Goal: Task Accomplishment & Management: Complete application form

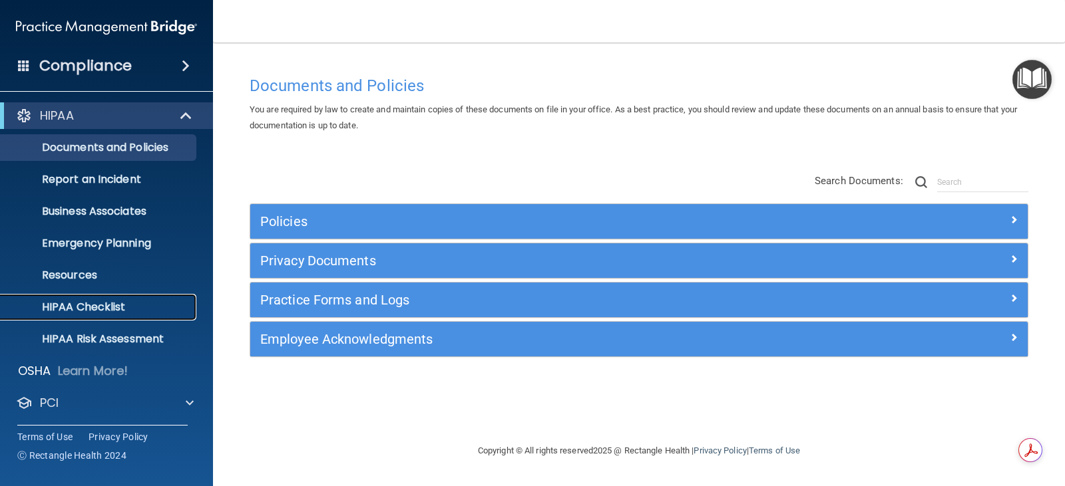
click at [94, 311] on p "HIPAA Checklist" at bounding box center [100, 307] width 182 height 13
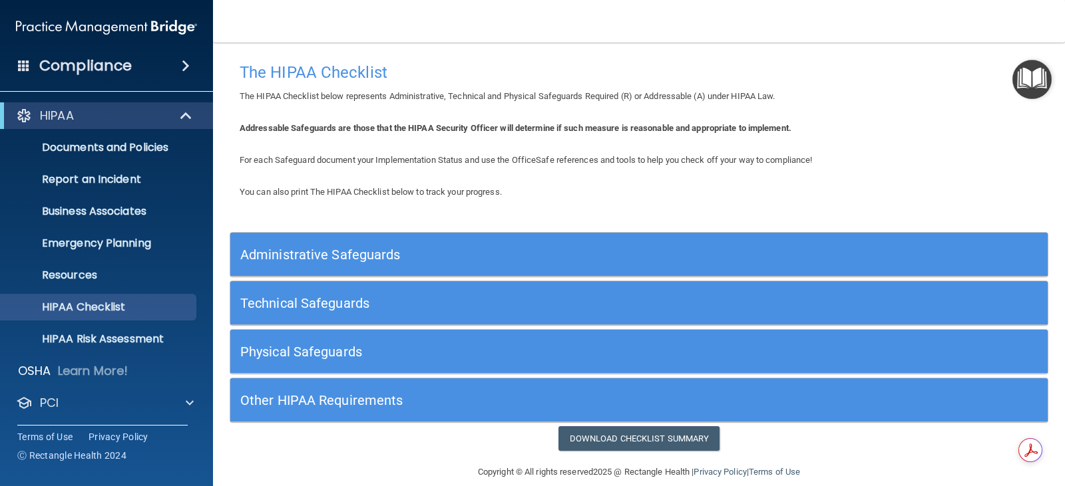
click at [333, 257] on h5 "Administrative Safeguards" at bounding box center [536, 255] width 593 height 15
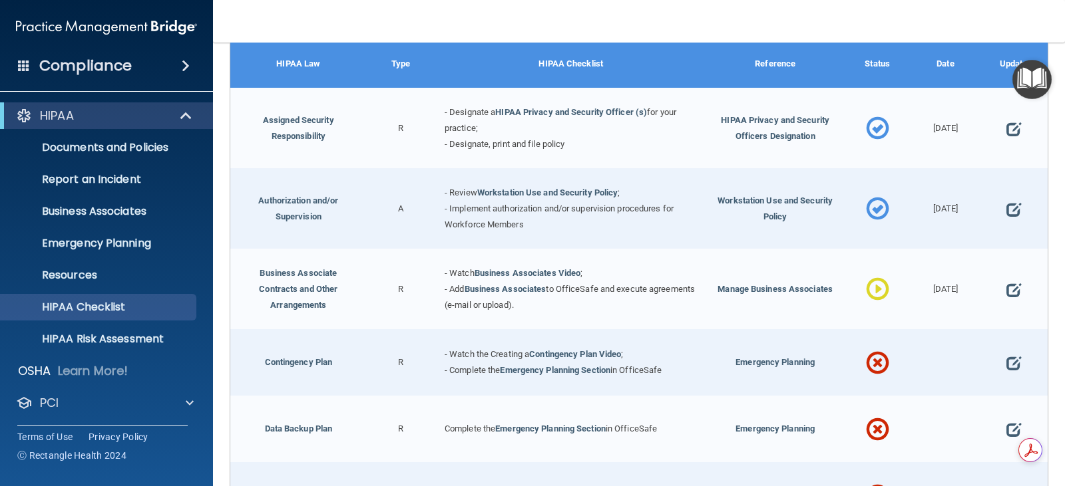
scroll to position [266, 0]
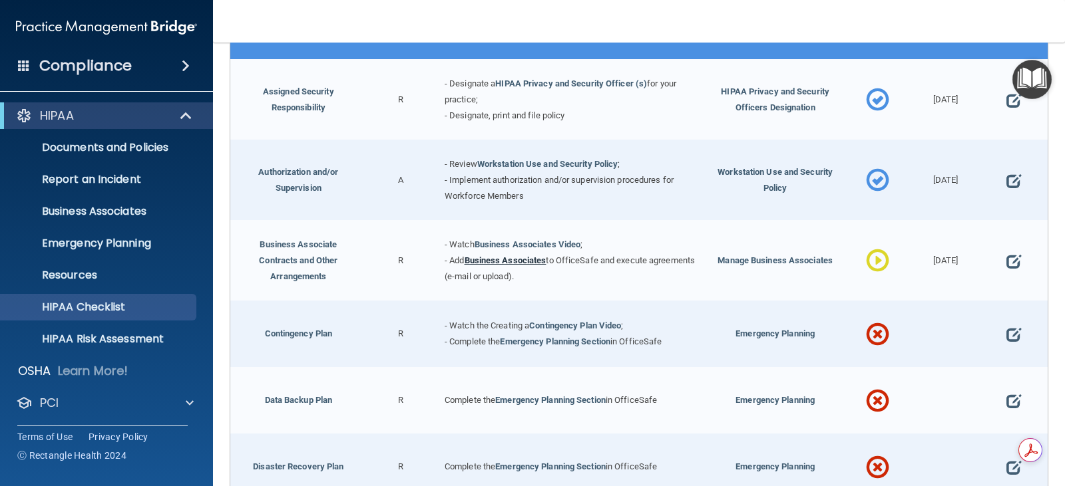
click at [514, 264] on link "Business Associates" at bounding box center [505, 261] width 82 height 10
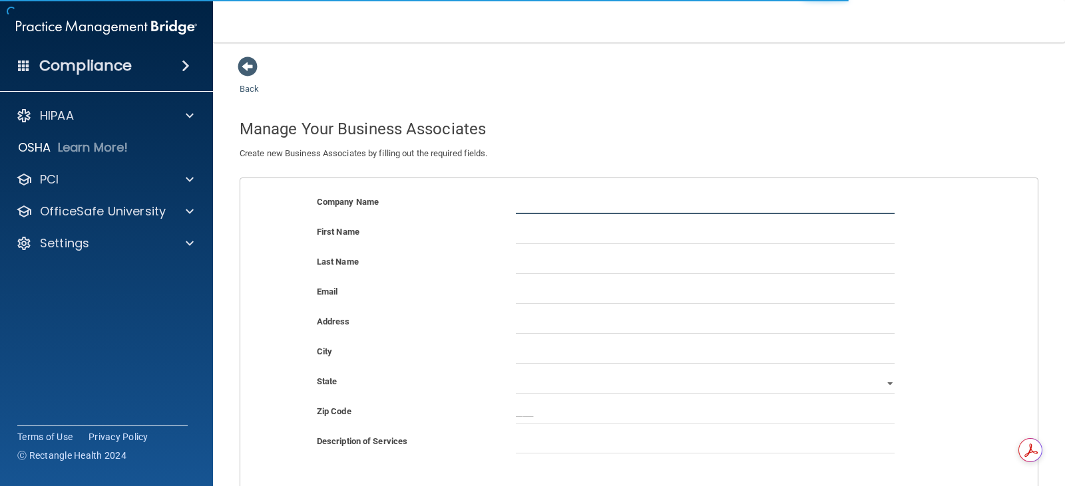
click at [534, 207] on input "text" at bounding box center [705, 204] width 379 height 20
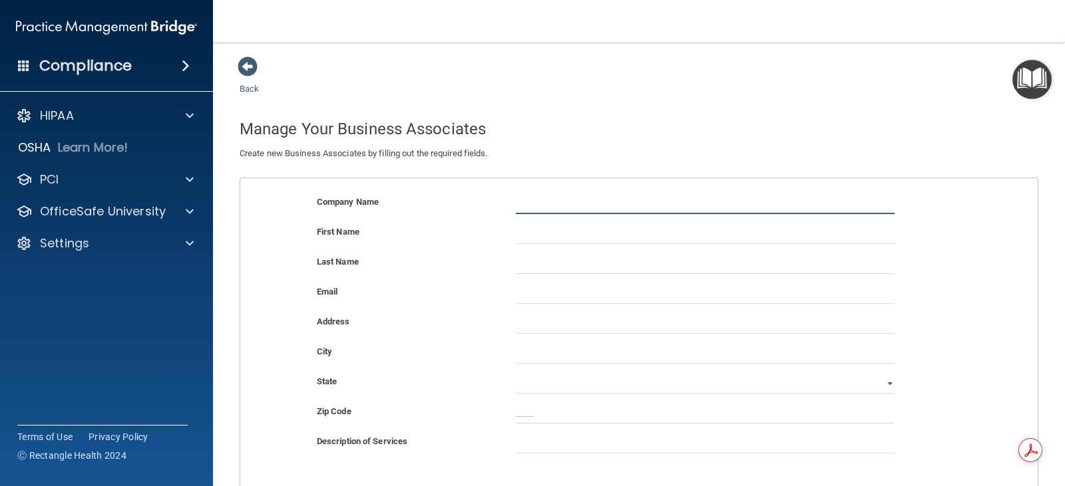
click at [544, 202] on input "text" at bounding box center [705, 204] width 379 height 20
type input "EG Technology"
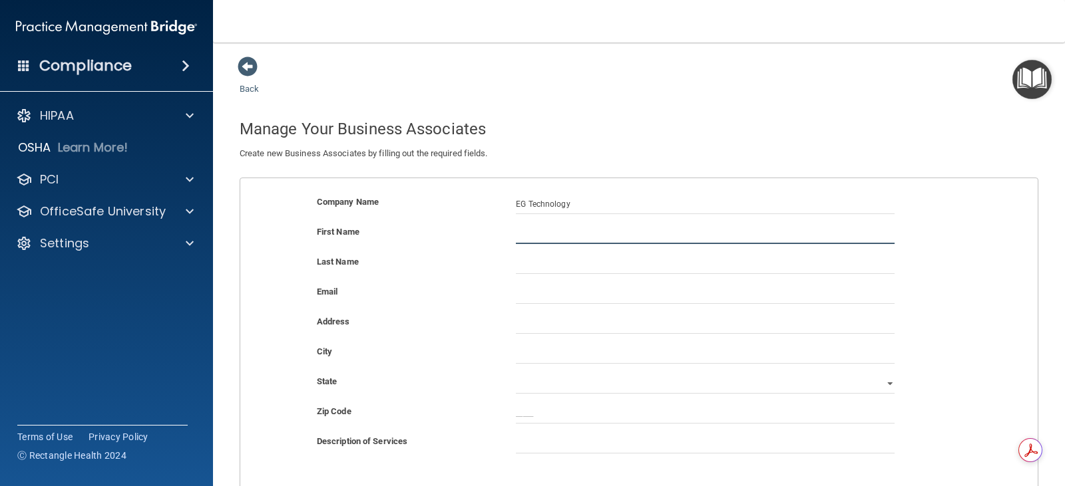
click at [546, 232] on input "text" at bounding box center [705, 234] width 379 height 20
type input "Willam"
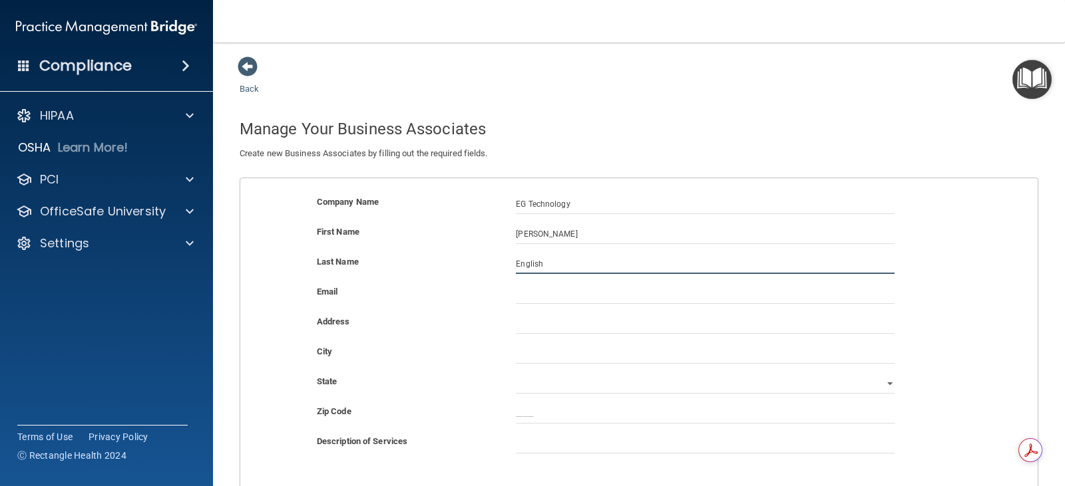
type input "English"
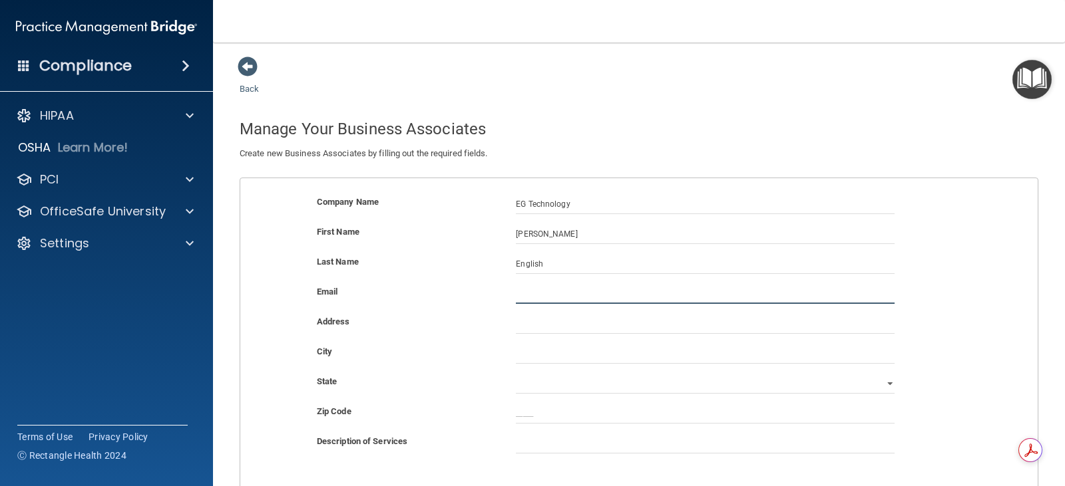
paste input "bill@egtechnology.com"
type input "bill@egtechnology.com"
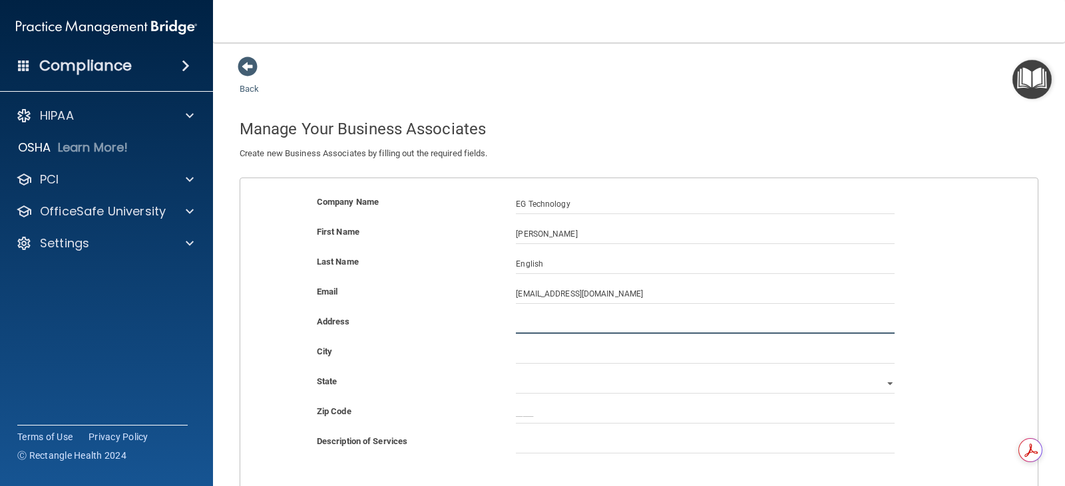
click at [532, 332] on input "text" at bounding box center [705, 324] width 379 height 20
click at [520, 321] on input "text" at bounding box center [705, 324] width 379 height 20
paste input "1915 US Highway 46, Suite 206 Parsippany, NJ 07054"
drag, startPoint x: 628, startPoint y: 324, endPoint x: 669, endPoint y: 325, distance: 40.6
click at [669, 325] on input "1915 US Highway 46, Suite 206 Parsippany, NJ 07054" at bounding box center [705, 324] width 379 height 20
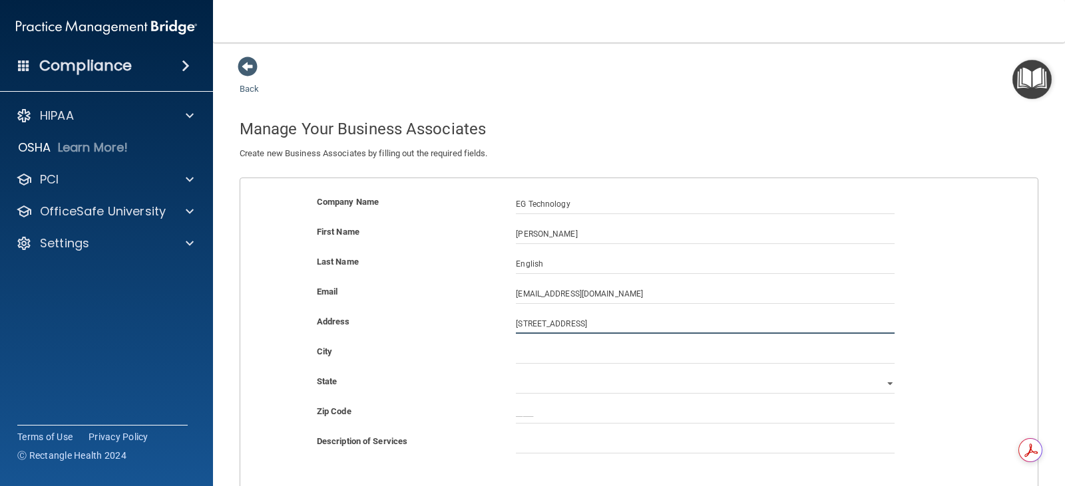
type input "1915 US Highway 46, Suite 206 NJ 07054"
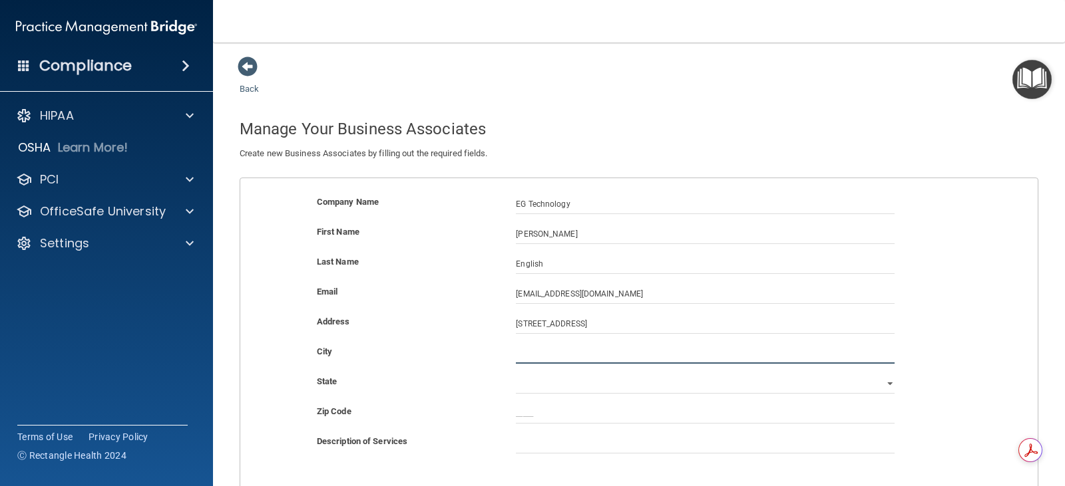
click at [529, 354] on input "text" at bounding box center [705, 354] width 379 height 20
paste input "Parsippany,"
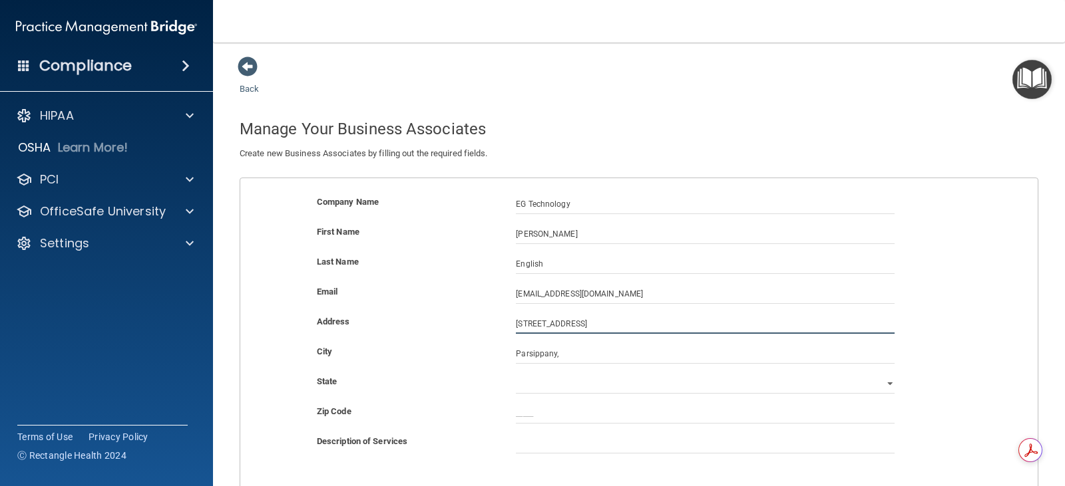
drag, startPoint x: 629, startPoint y: 325, endPoint x: 641, endPoint y: 323, distance: 12.7
click at [641, 323] on input "1915 US Highway 46, Suite 206 NJ 07054" at bounding box center [705, 324] width 379 height 20
drag, startPoint x: 626, startPoint y: 325, endPoint x: 621, endPoint y: 336, distance: 11.9
click at [624, 331] on input "1915 US Highway 46, Suite 206 NJ 07054" at bounding box center [705, 324] width 379 height 20
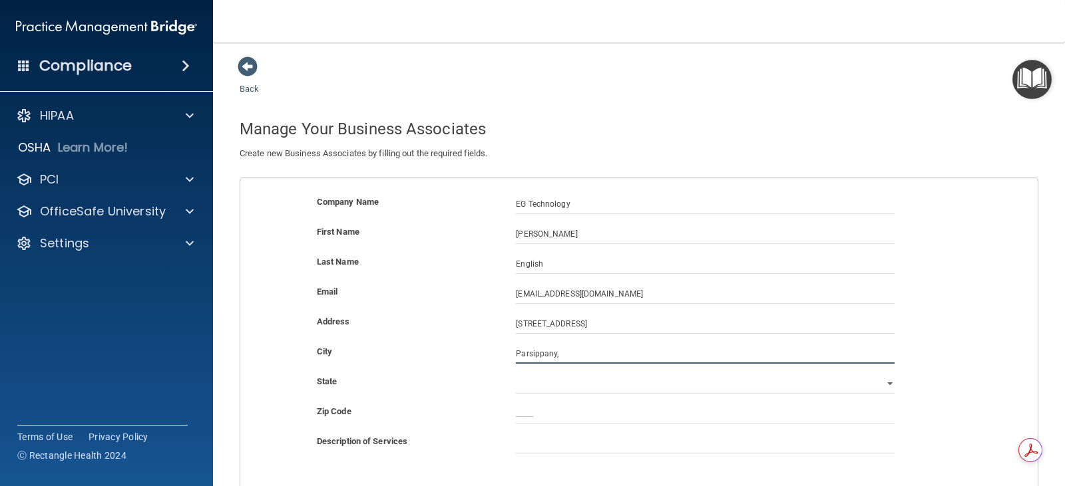
click at [567, 348] on input "Parsippany," at bounding box center [705, 354] width 379 height 20
type input "Parsippany"
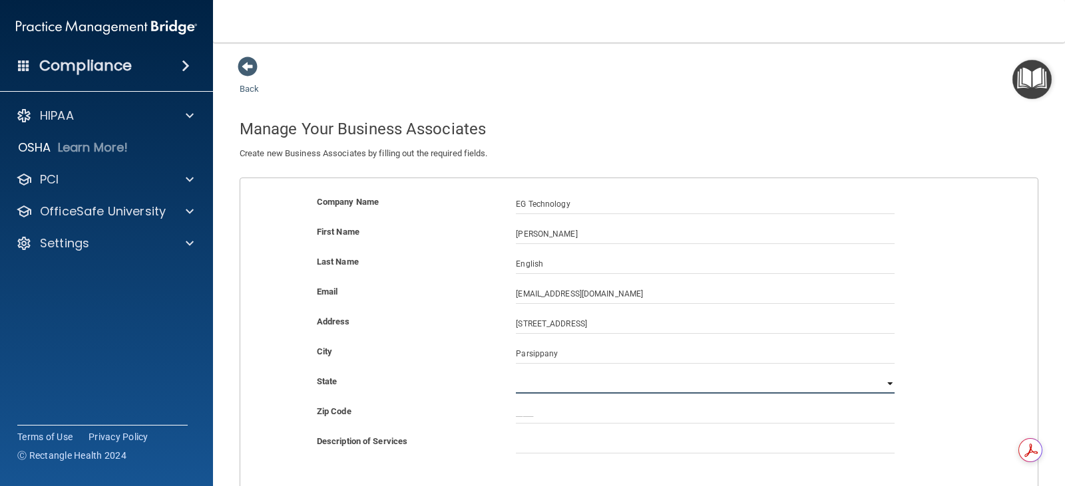
click at [560, 394] on select "Alabama Alaska Arizona Arkansas California Colorado Connecticut Delaware Distri…" at bounding box center [705, 384] width 379 height 20
select select "30"
click at [516, 374] on select "Alabama Alaska Arizona Arkansas California Colorado Connecticut Delaware Distri…" at bounding box center [705, 384] width 379 height 20
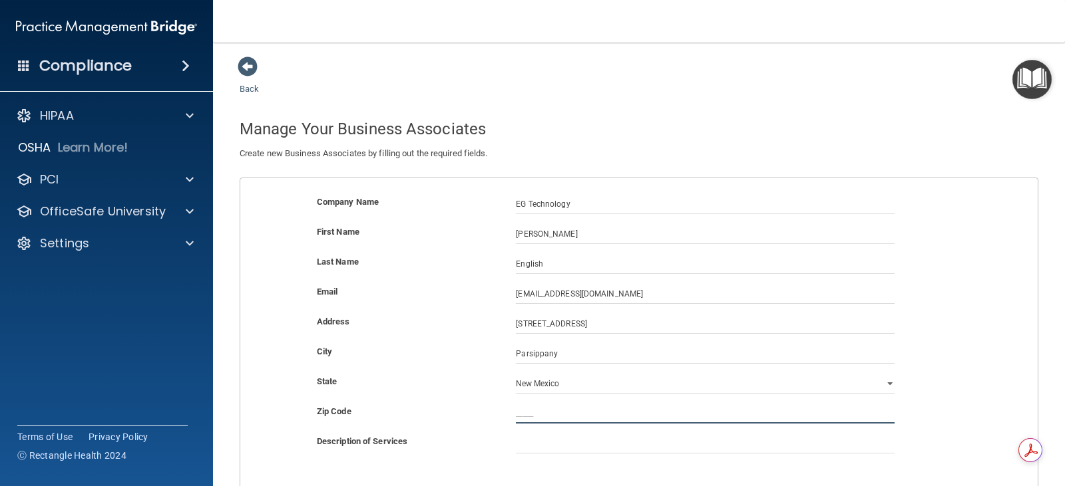
type input "_____"
click at [550, 419] on input "_____" at bounding box center [705, 414] width 379 height 20
click at [564, 424] on input "_____" at bounding box center [705, 414] width 379 height 20
click at [647, 427] on div "Zip Code" at bounding box center [638, 419] width 817 height 30
click at [516, 412] on input "_____" at bounding box center [705, 414] width 379 height 20
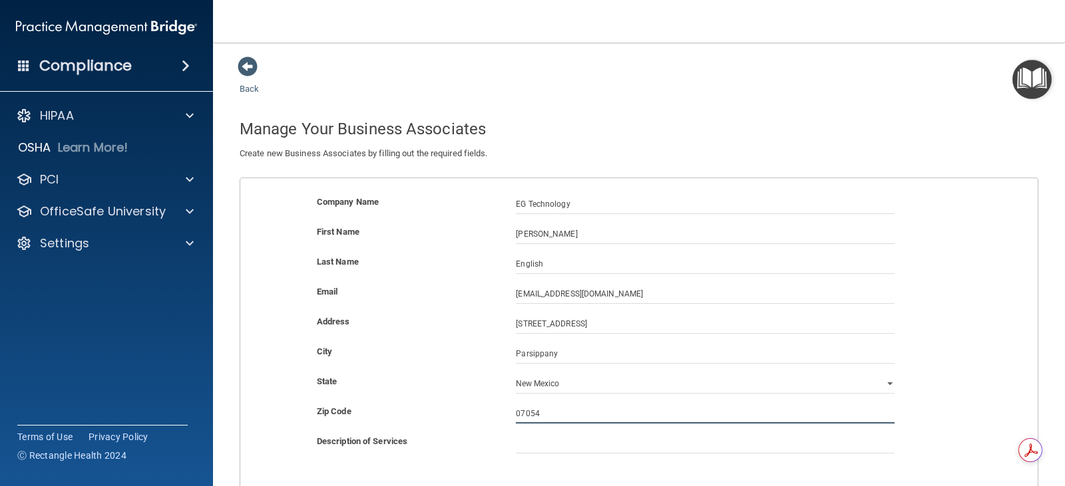
type input "07054"
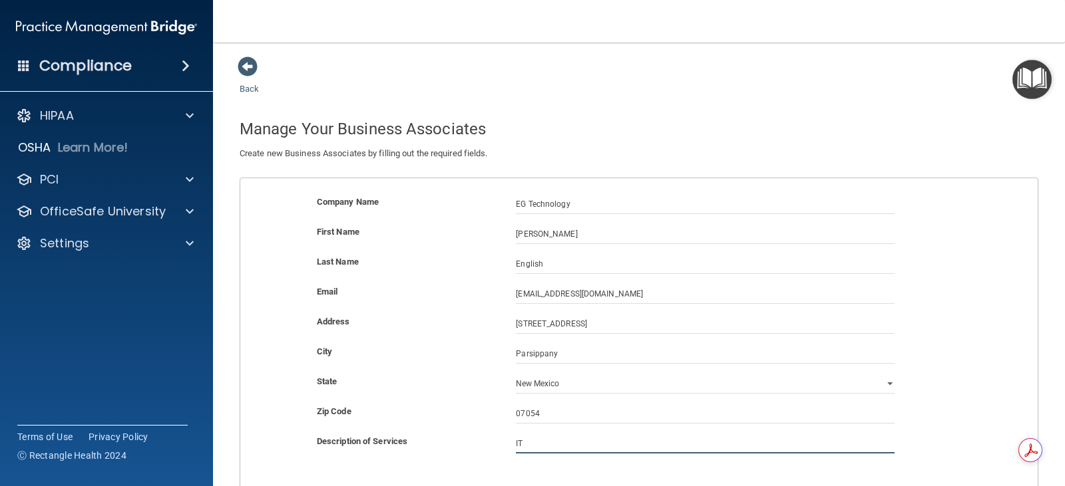
type input "IT"
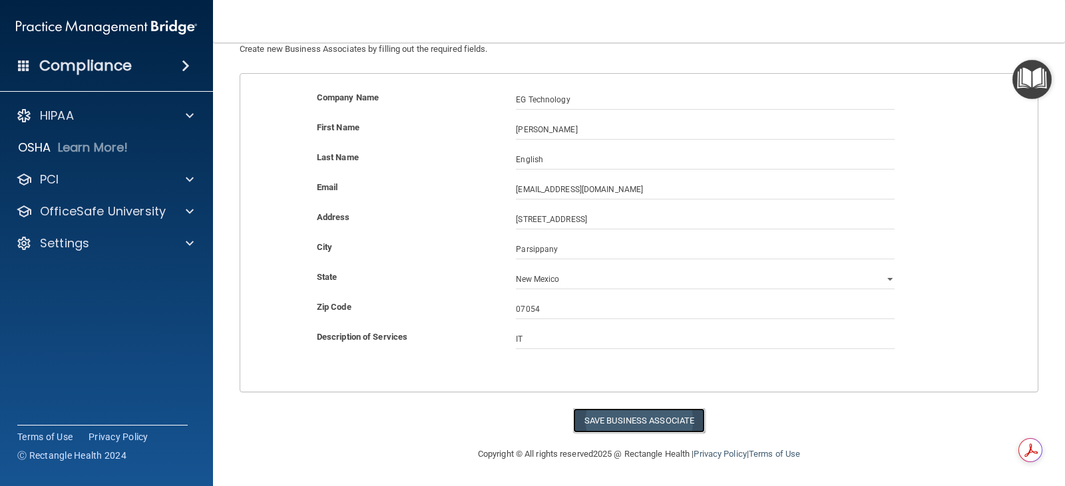
click at [655, 414] on button "Save Business Associate" at bounding box center [639, 421] width 132 height 25
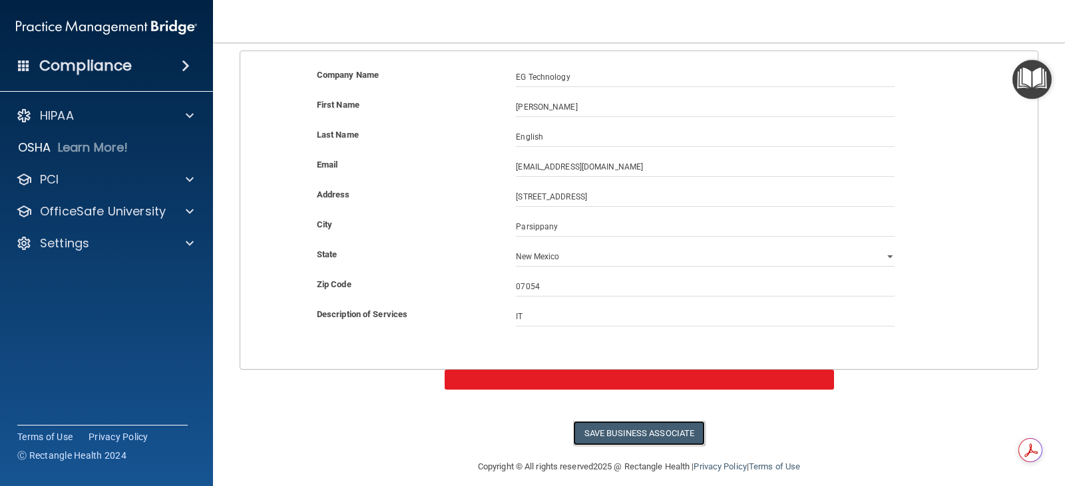
scroll to position [140, 0]
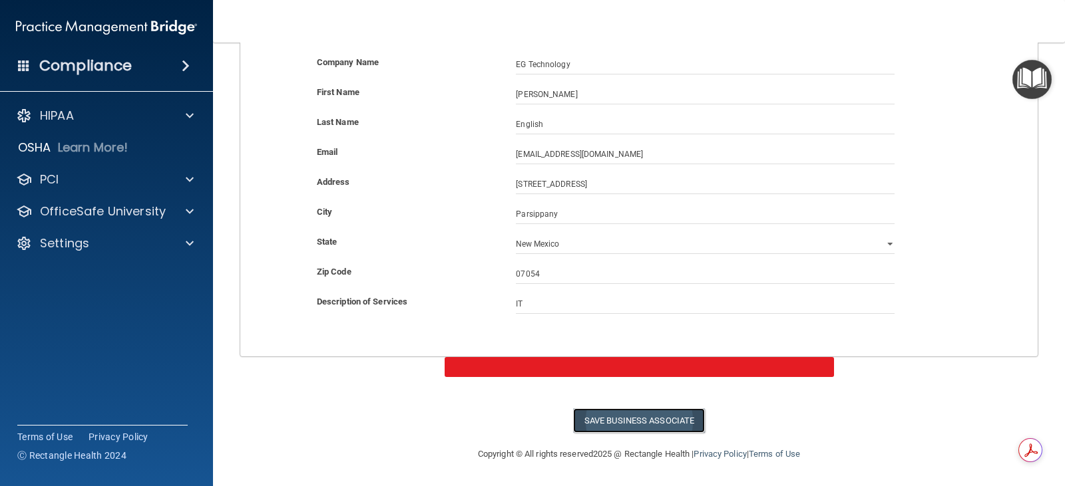
click at [627, 415] on button "Save Business Associate" at bounding box center [639, 421] width 132 height 25
click at [643, 418] on button "Save Business Associate" at bounding box center [639, 421] width 132 height 25
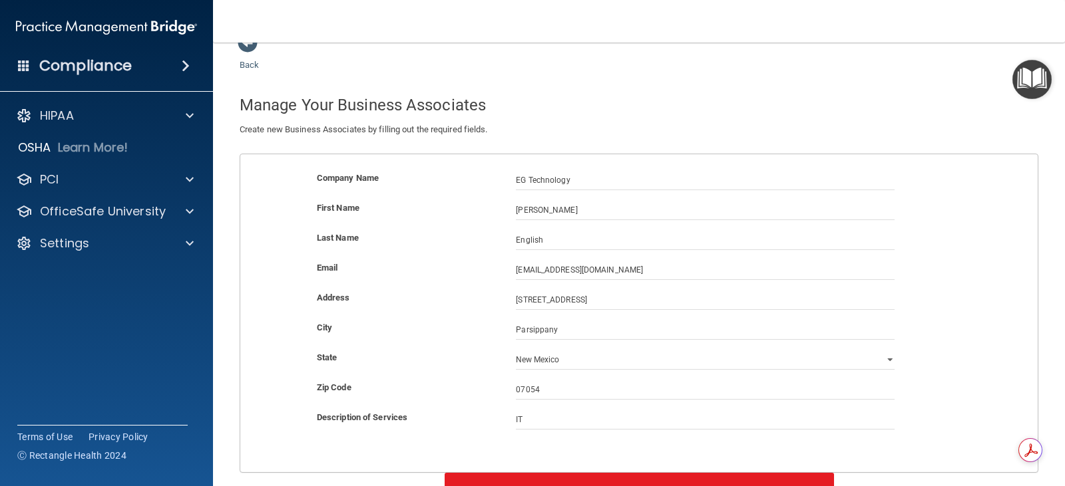
scroll to position [0, 0]
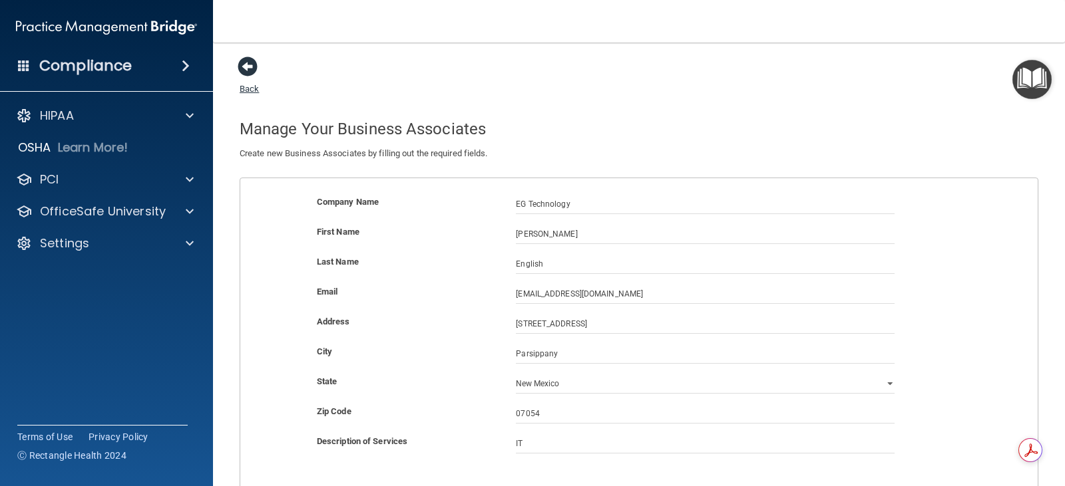
click at [246, 61] on span at bounding box center [248, 67] width 20 height 20
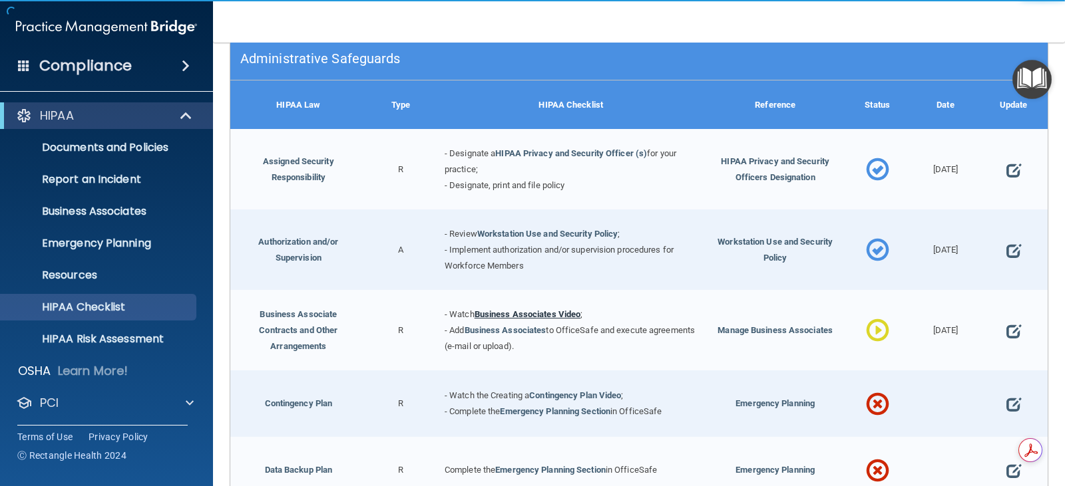
scroll to position [200, 0]
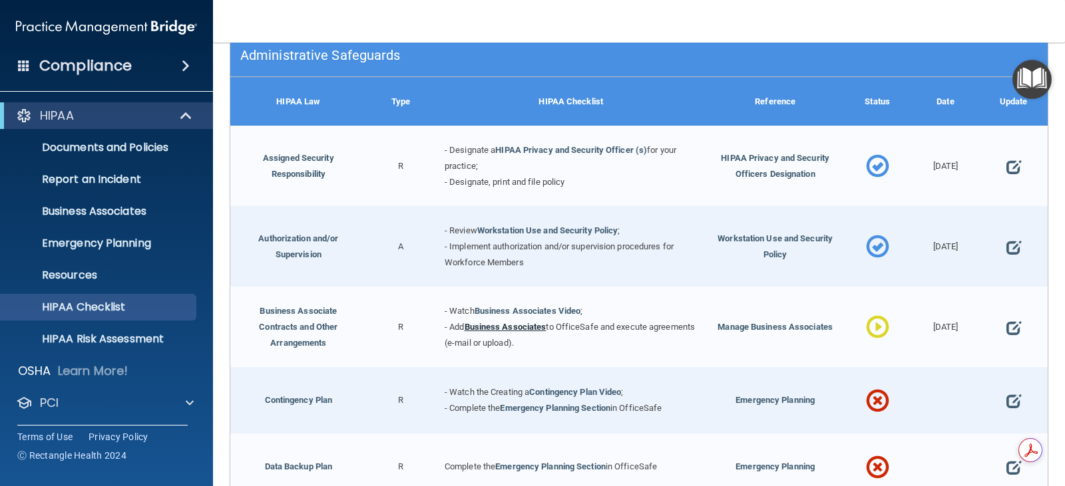
click at [510, 329] on link "Business Associates" at bounding box center [505, 327] width 82 height 10
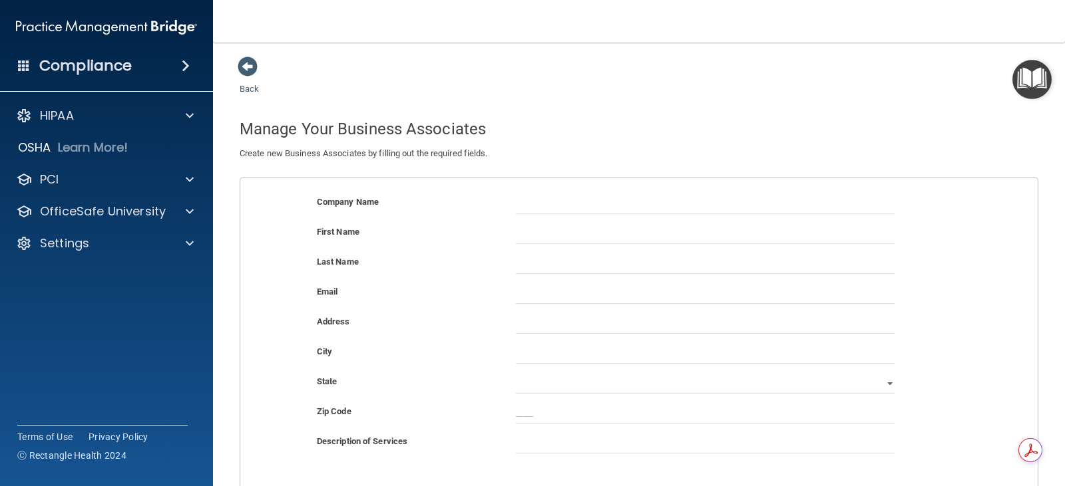
click at [1029, 71] on img "Open Resource Center" at bounding box center [1031, 79] width 39 height 39
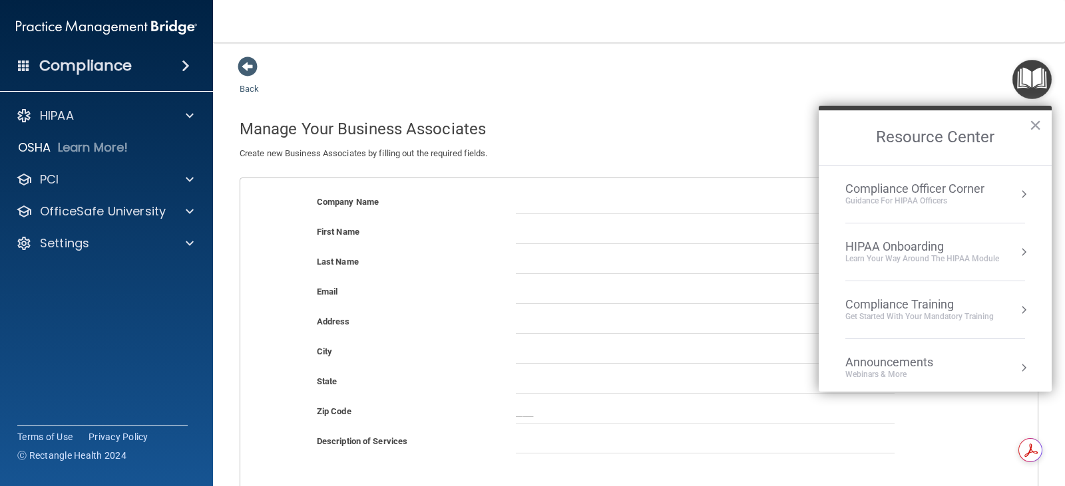
click at [962, 184] on div "Compliance Officer Corner" at bounding box center [914, 189] width 139 height 15
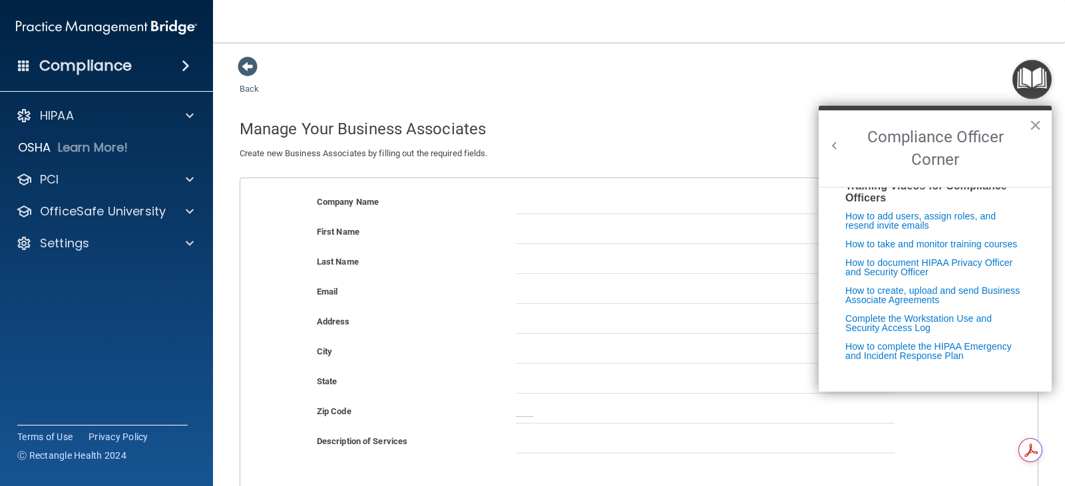
scroll to position [265, 0]
click at [936, 239] on link "How to take and monitor training courses" at bounding box center [931, 244] width 172 height 11
click at [668, 81] on div "Back Manage Your Business Associates Create new Business Associates by filling …" at bounding box center [639, 297] width 799 height 482
click at [1036, 125] on button "×" at bounding box center [1035, 124] width 13 height 21
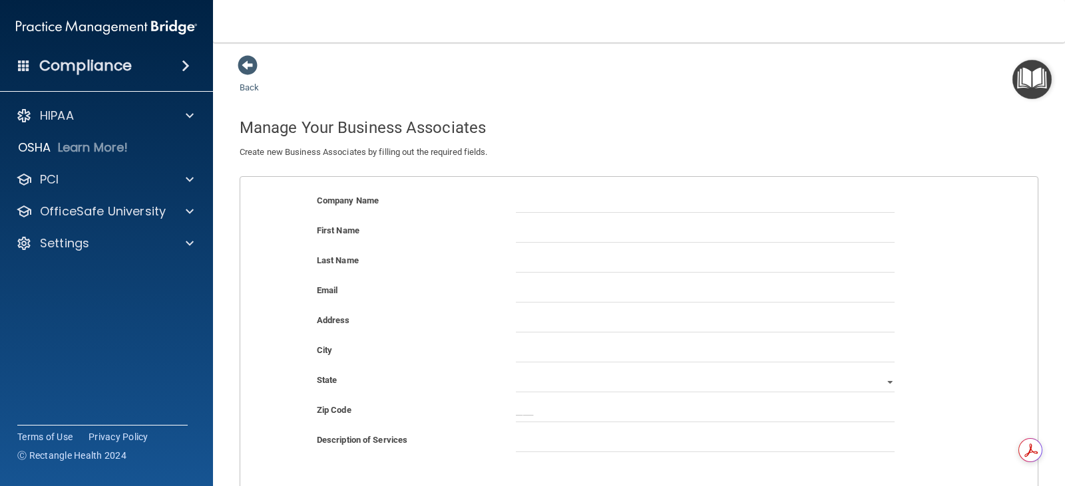
scroll to position [0, 0]
click at [112, 72] on h4 "Compliance" at bounding box center [85, 66] width 92 height 19
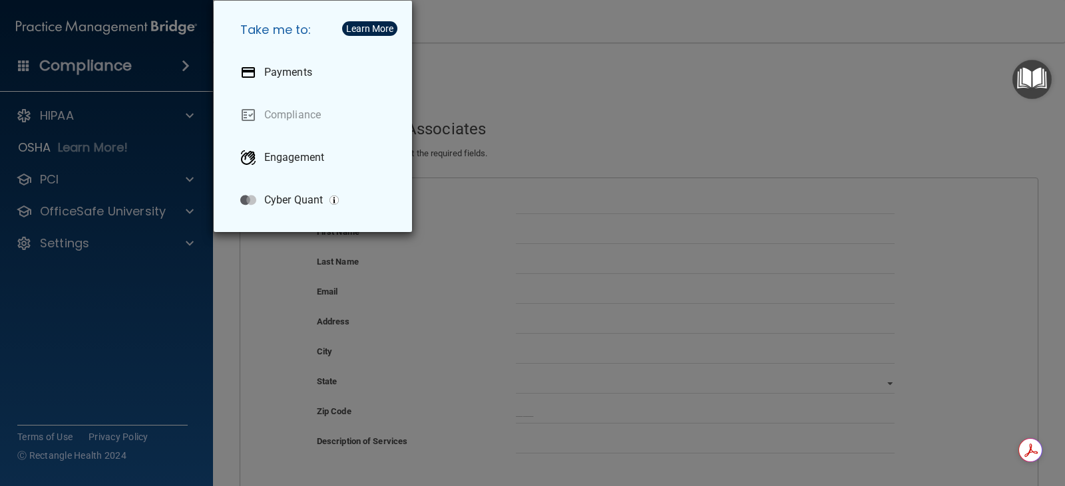
click at [43, 104] on div "Take me to: Payments Compliance Engagement Cyber Quant" at bounding box center [532, 243] width 1065 height 486
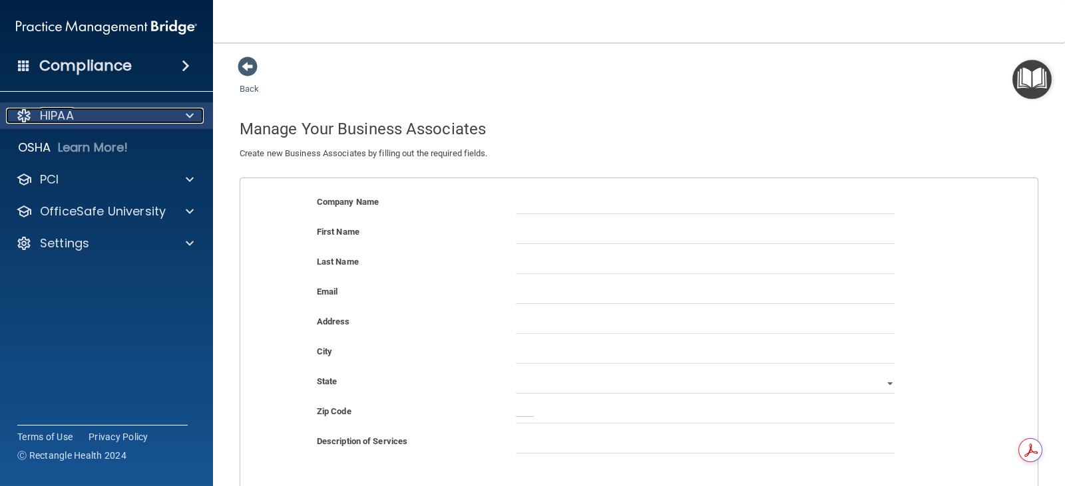
click at [48, 110] on p "HIPAA" at bounding box center [57, 116] width 34 height 16
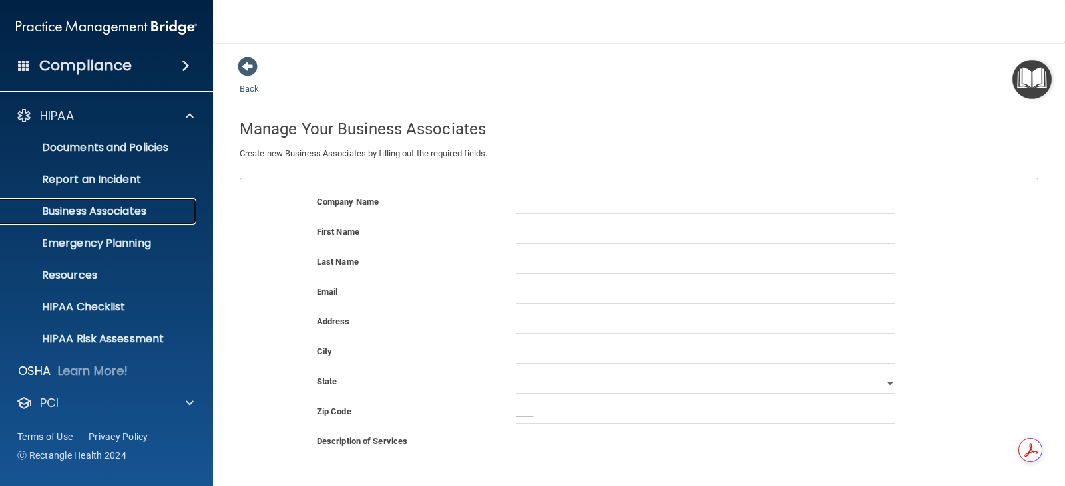
click at [116, 206] on p "Business Associates" at bounding box center [100, 211] width 182 height 13
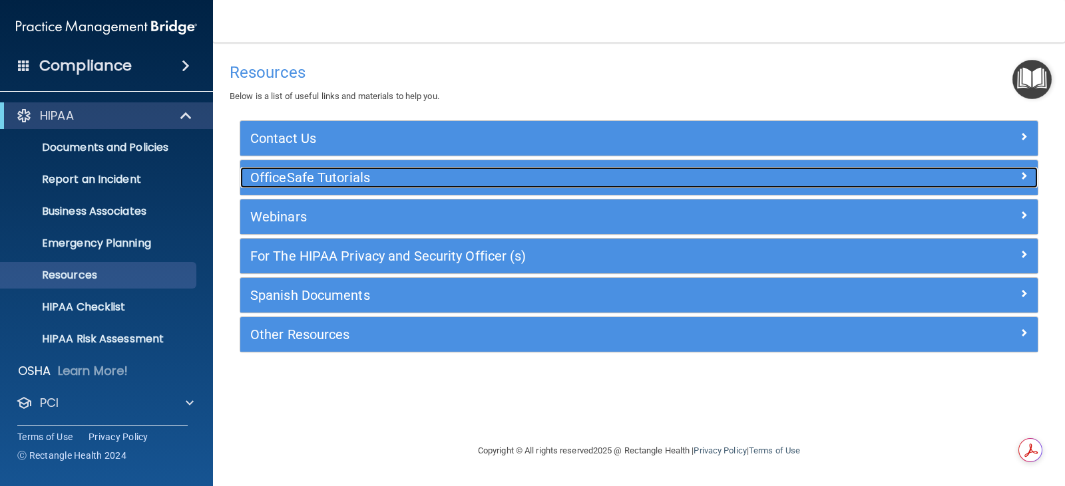
click at [315, 177] on h5 "OfficeSafe Tutorials" at bounding box center [539, 177] width 578 height 15
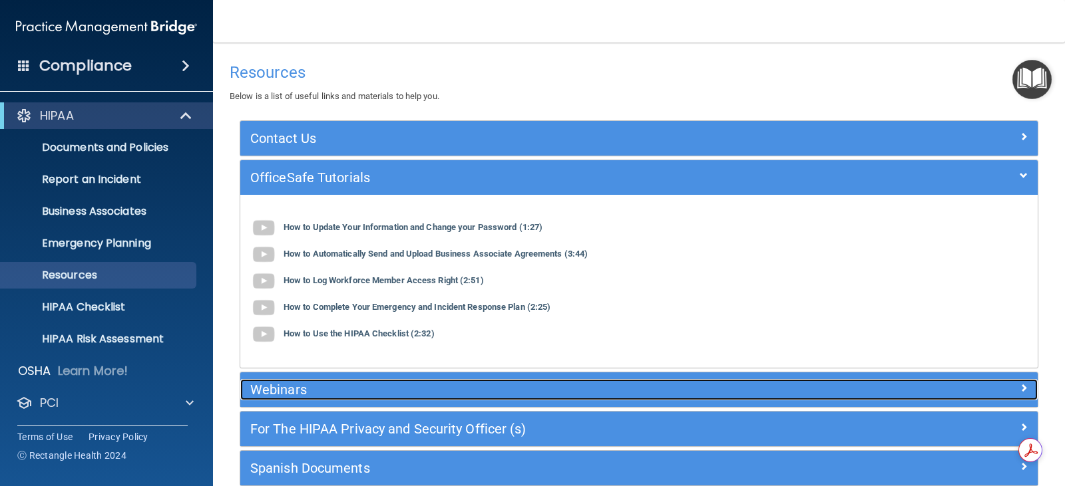
click at [277, 389] on h5 "Webinars" at bounding box center [539, 390] width 578 height 15
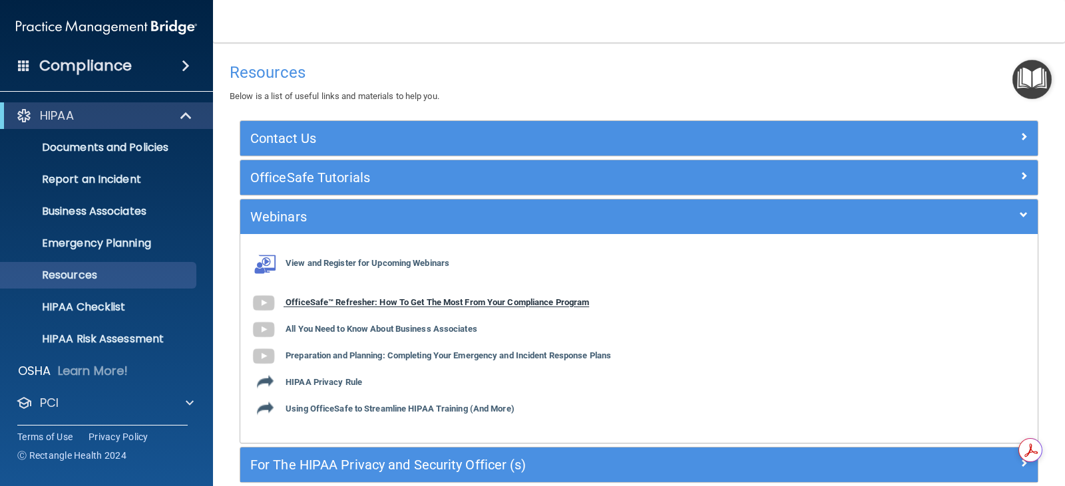
click at [415, 300] on b "OfficeSafe™ Refresher: How To Get The Most From Your Compliance Program" at bounding box center [436, 303] width 303 height 10
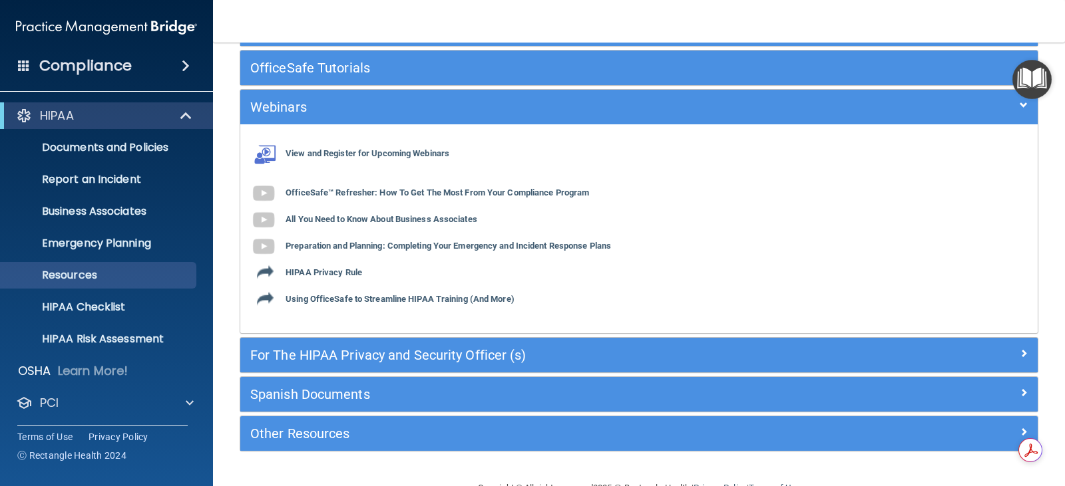
scroll to position [133, 0]
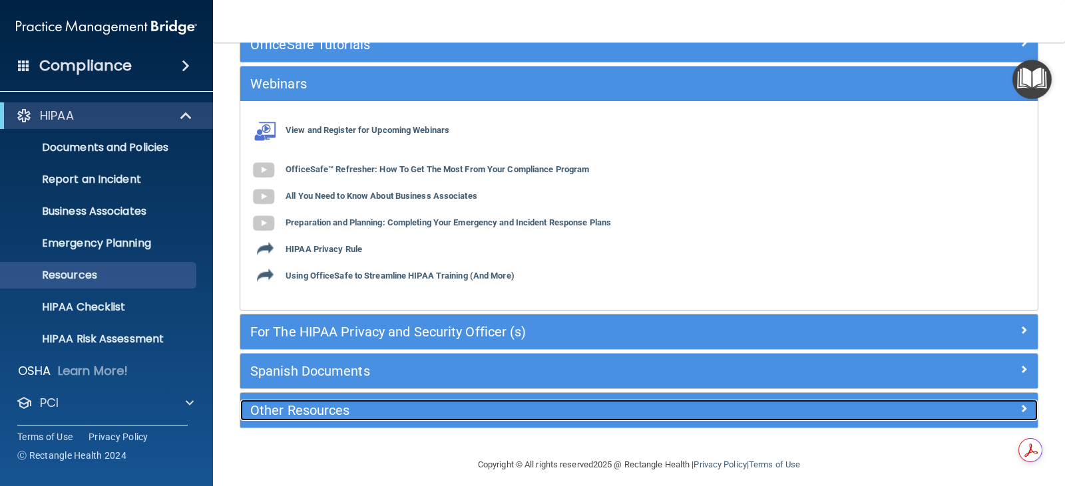
click at [327, 413] on h5 "Other Resources" at bounding box center [539, 410] width 578 height 15
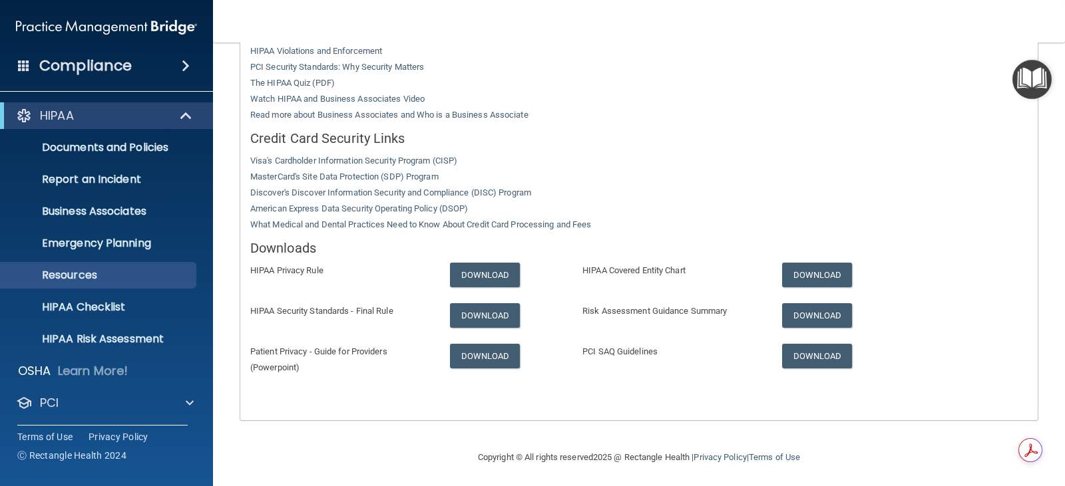
scroll to position [362, 0]
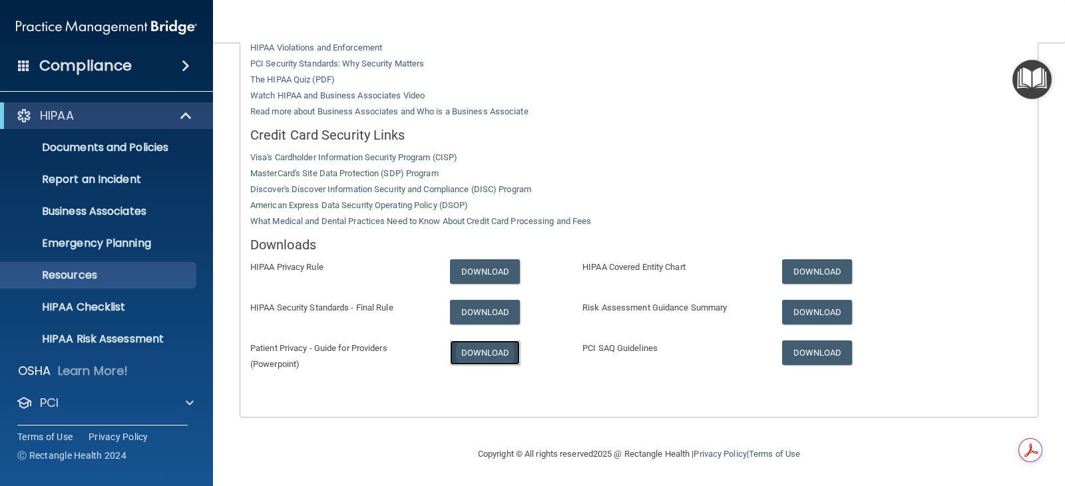
click at [476, 351] on link "Download" at bounding box center [485, 353] width 71 height 25
click at [477, 308] on link "Download" at bounding box center [485, 312] width 71 height 25
